Goal: Task Accomplishment & Management: Complete application form

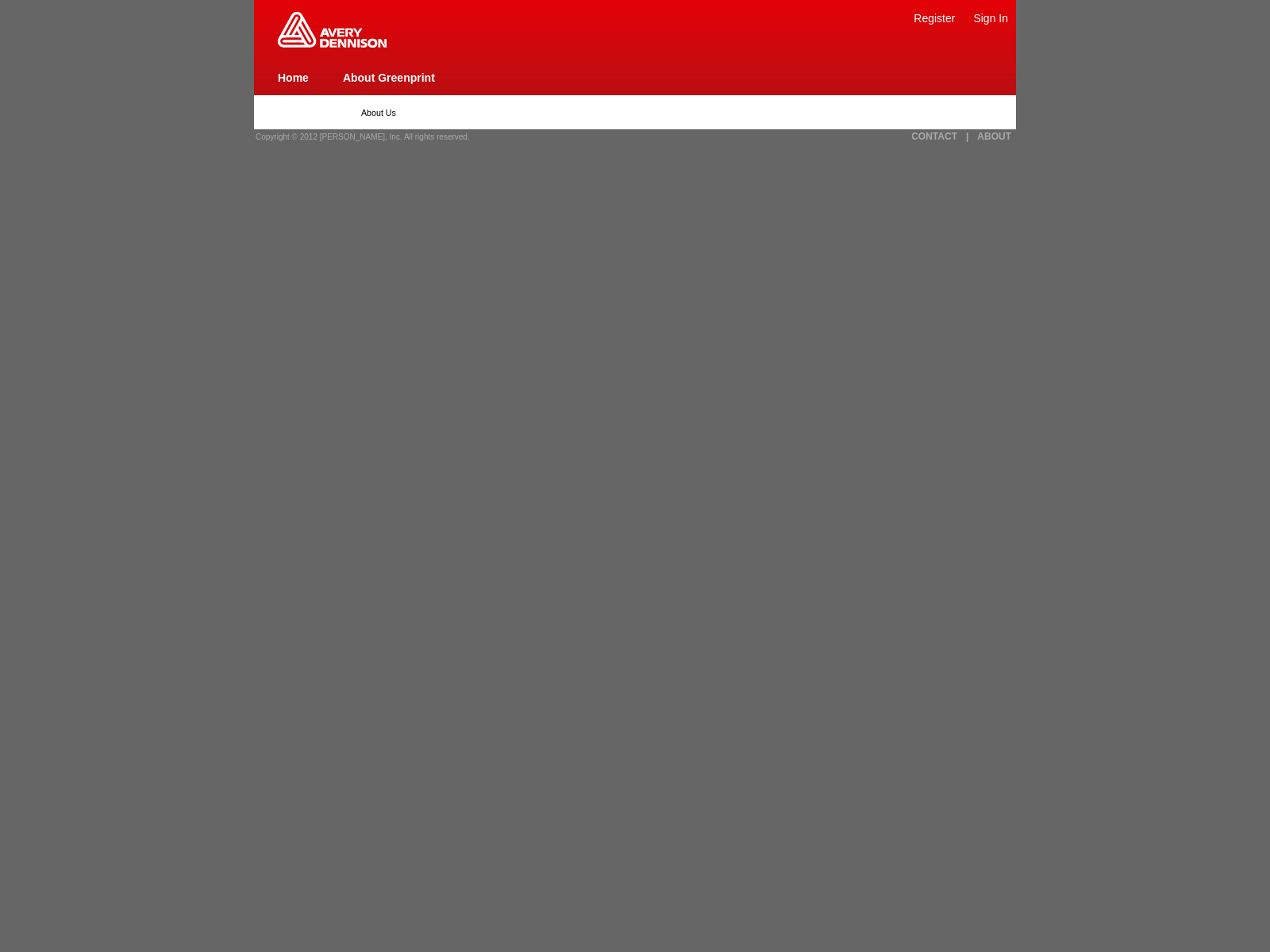
click at [934, 17] on link "Register" at bounding box center [934, 18] width 42 height 12
click at [966, 136] on link "|" at bounding box center [966, 136] width 3 height 11
